Goal: Transaction & Acquisition: Purchase product/service

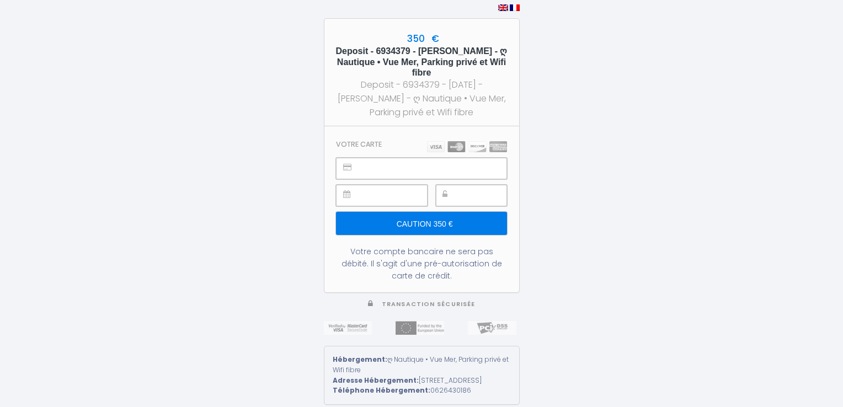
type input "Caution 350 €"
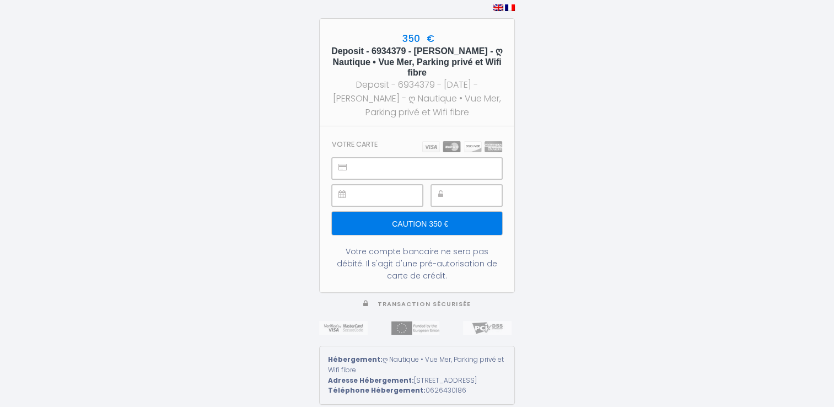
click at [460, 141] on img at bounding box center [462, 146] width 80 height 11
click at [457, 217] on input "Caution 350 €" at bounding box center [417, 223] width 170 height 23
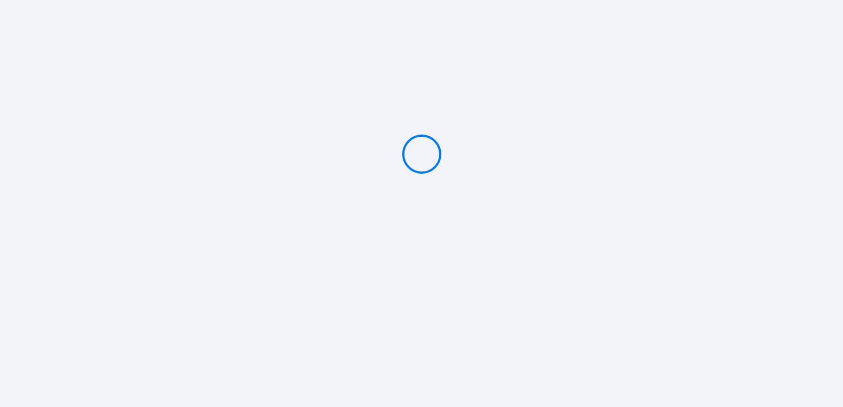
type input "Caution 350 €"
click at [441, 230] on div at bounding box center [421, 154] width 843 height 308
click at [400, 133] on div at bounding box center [421, 154] width 843 height 308
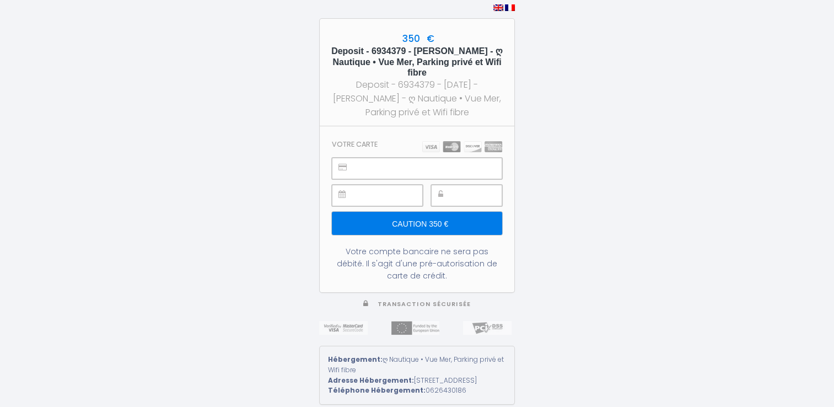
click at [454, 219] on input "Caution 350 €" at bounding box center [417, 223] width 170 height 23
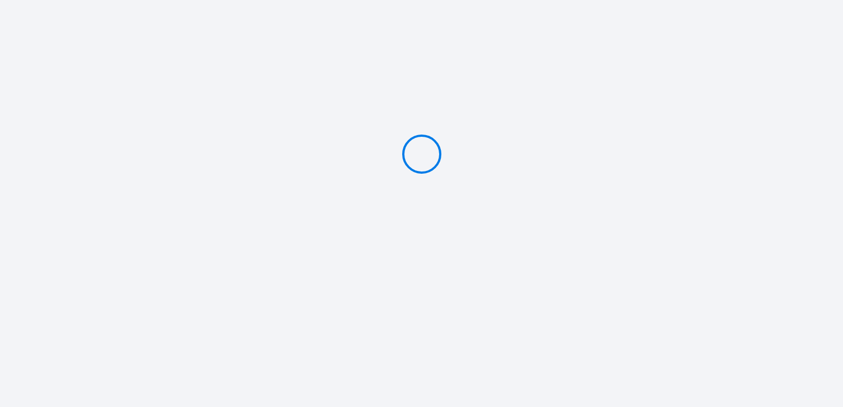
type input "Caution 350 €"
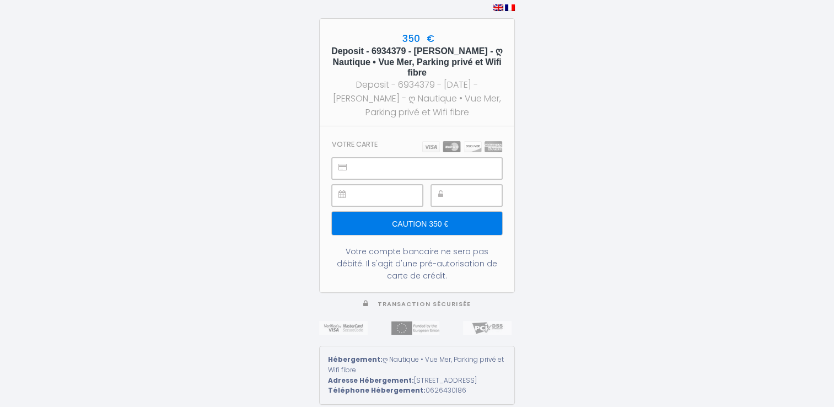
click at [451, 219] on input "Caution 350 €" at bounding box center [417, 223] width 170 height 23
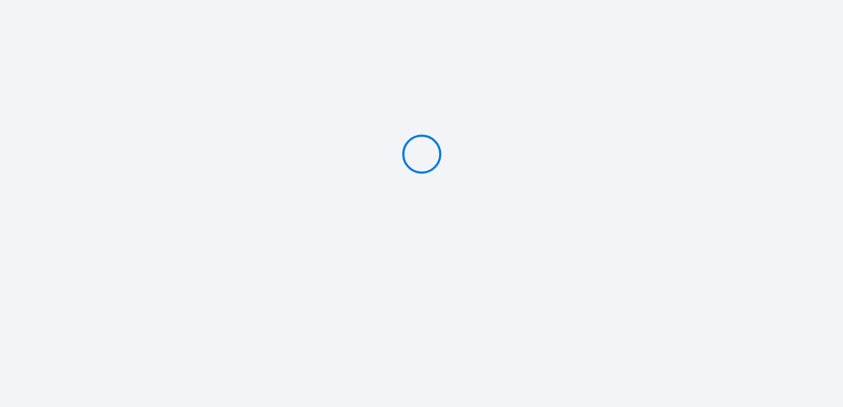
type input "Caution 350 €"
